Goal: Book appointment/travel/reservation

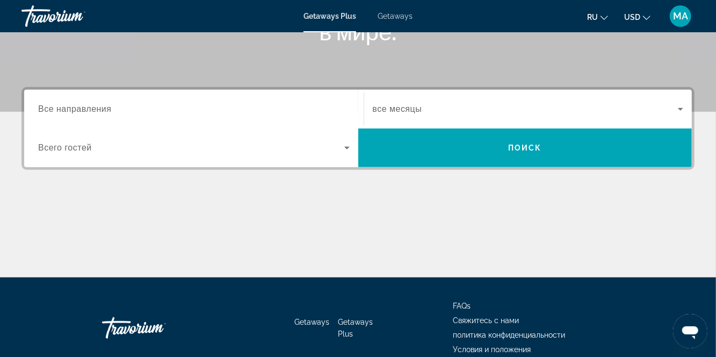
click at [146, 113] on input "Destination Все направления" at bounding box center [193, 109] width 311 height 13
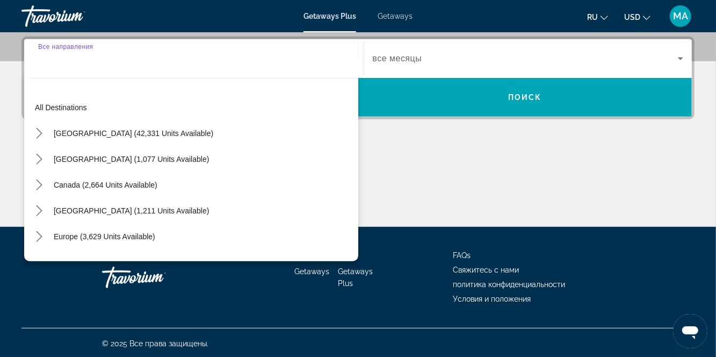
scroll to position [262, 0]
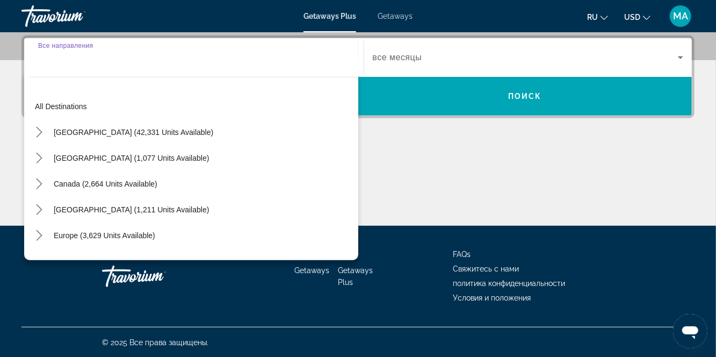
click at [129, 241] on span "Select destination: Europe (3,629 units available)" at bounding box center [104, 235] width 112 height 26
type input "**********"
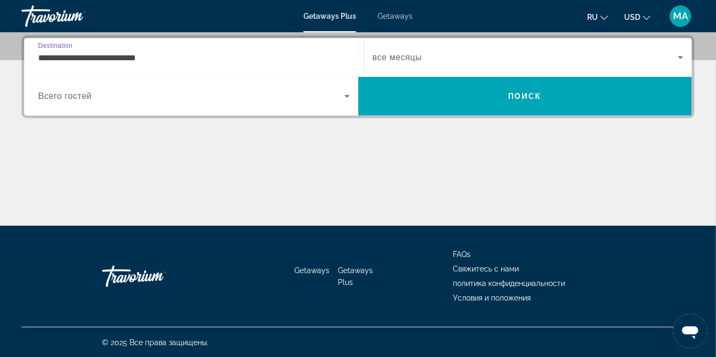
click at [124, 101] on span "Search widget" at bounding box center [191, 96] width 306 height 13
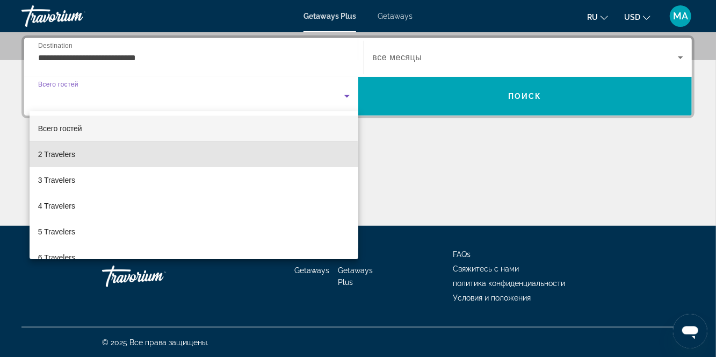
click at [96, 163] on mat-option "2 Travelers" at bounding box center [194, 154] width 329 height 26
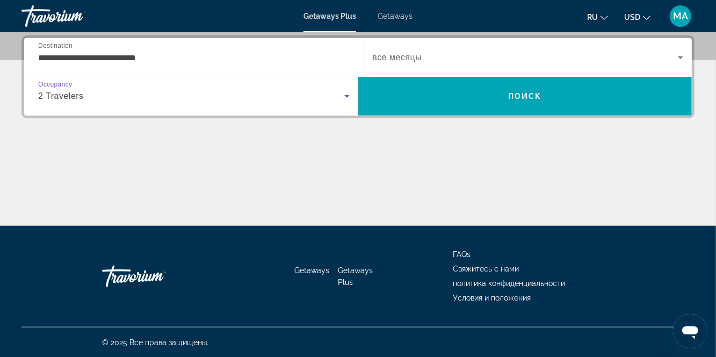
click at [420, 63] on span "Search widget" at bounding box center [526, 57] width 306 height 13
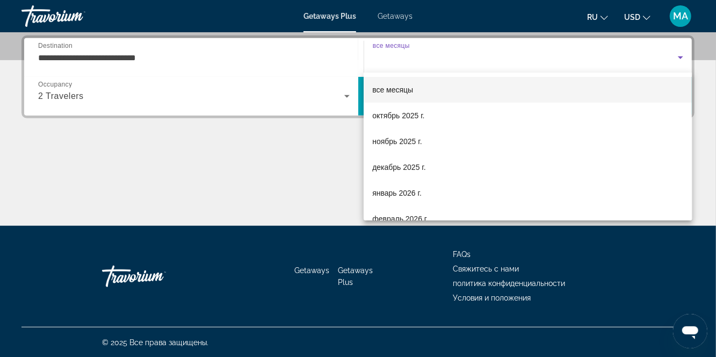
click at [414, 147] on span "ноябрь 2025 г." at bounding box center [396, 141] width 49 height 13
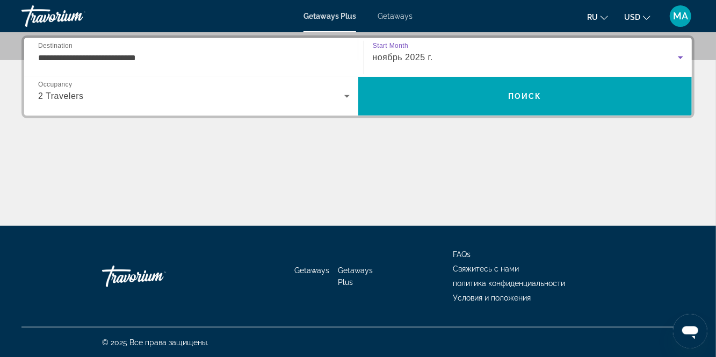
click at [533, 107] on span "Search" at bounding box center [525, 96] width 334 height 26
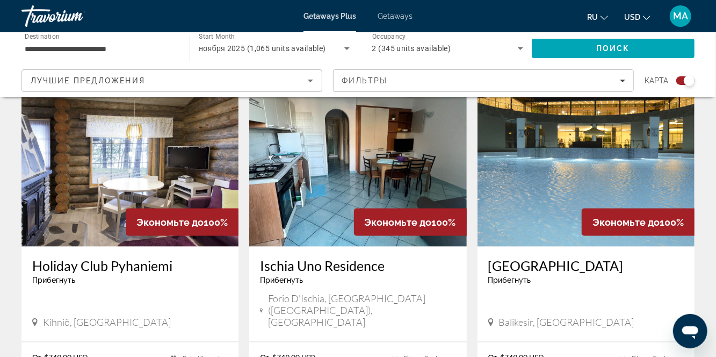
scroll to position [802, 0]
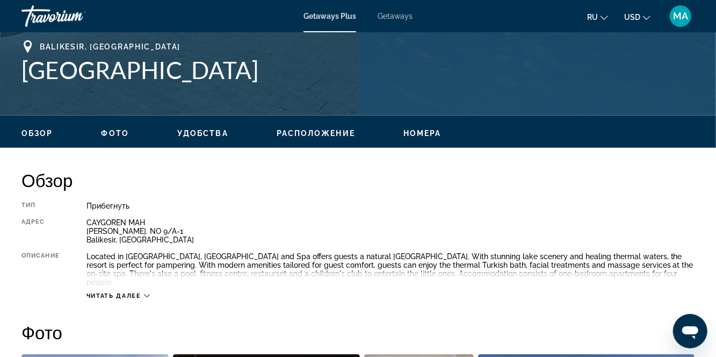
scroll to position [425, 0]
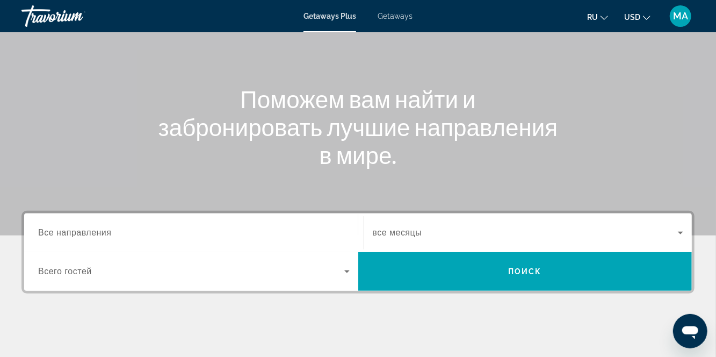
scroll to position [86, 0]
